Goal: Navigation & Orientation: Find specific page/section

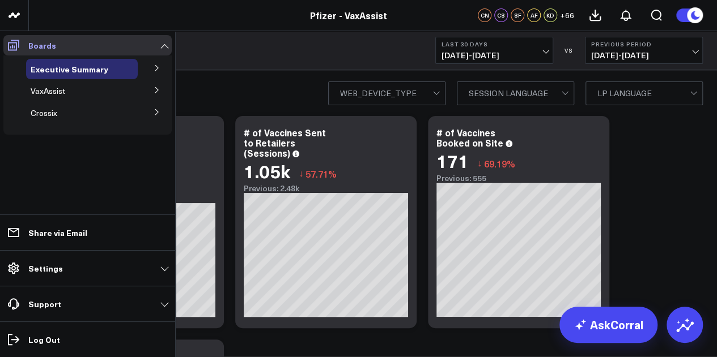
click at [164, 48] on link "Boards" at bounding box center [87, 45] width 168 height 20
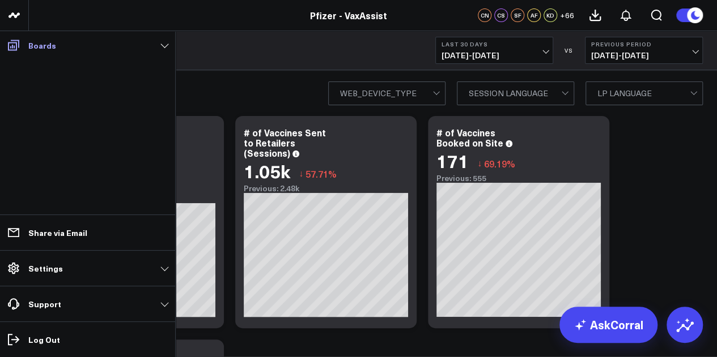
click at [164, 48] on link "Boards" at bounding box center [87, 45] width 168 height 20
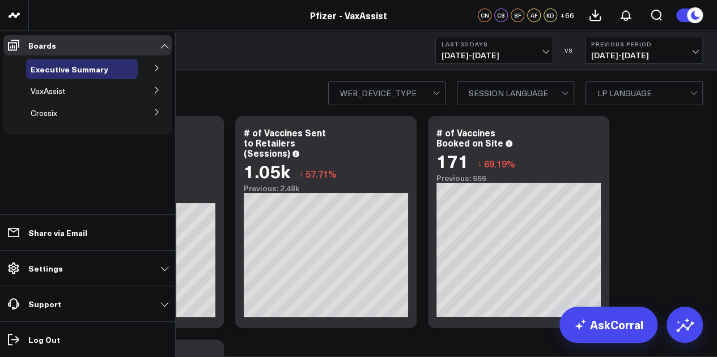
click at [156, 89] on icon at bounding box center [156, 90] width 3 height 6
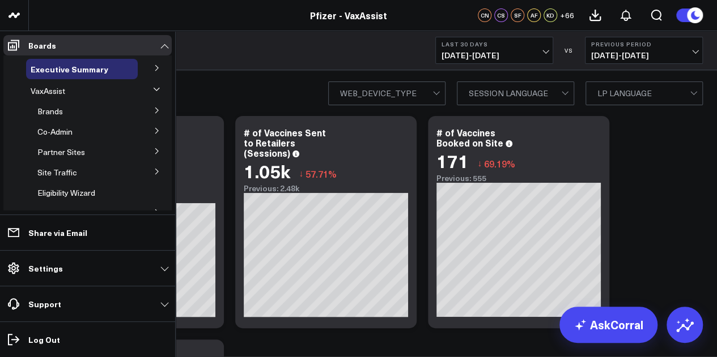
click at [156, 89] on button at bounding box center [156, 89] width 17 height 29
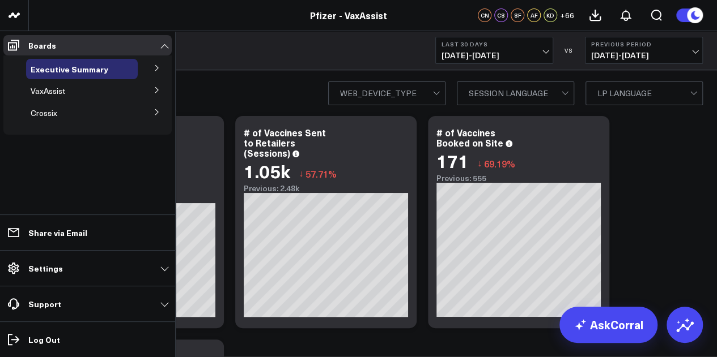
click at [155, 112] on icon at bounding box center [156, 112] width 7 height 7
click at [155, 112] on icon at bounding box center [156, 111] width 6 height 3
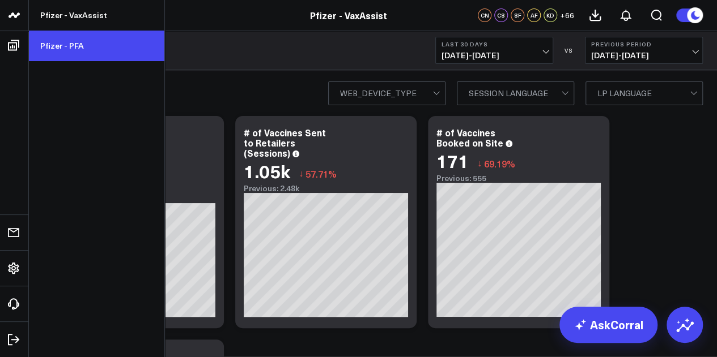
click at [88, 49] on link "Pfizer - PFA" at bounding box center [96, 46] width 135 height 31
